Goal: Find specific page/section: Find specific page/section

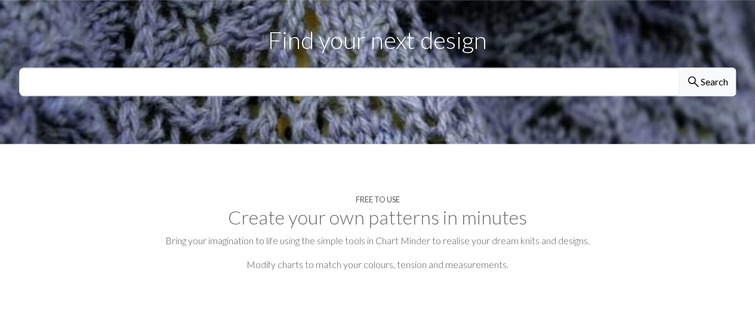
scroll to position [423, 0]
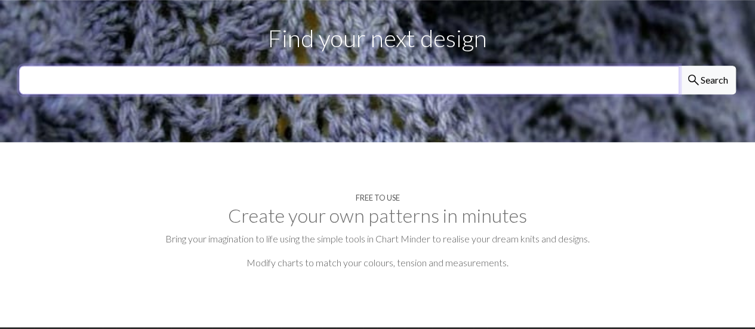
click at [396, 66] on input "text" at bounding box center [349, 80] width 660 height 29
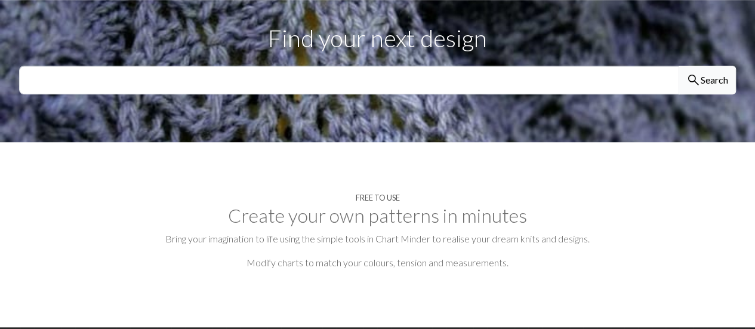
click at [706, 66] on button "search Search" at bounding box center [707, 80] width 57 height 29
